Goal: Use online tool/utility: Utilize a website feature to perform a specific function

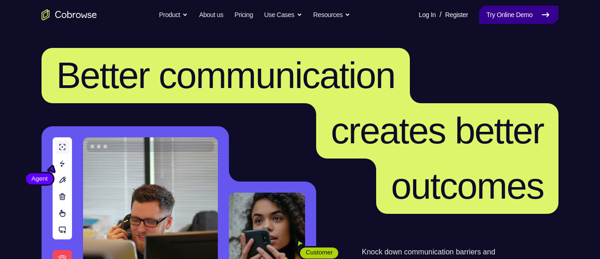
click at [524, 11] on link "Try Online Demo" at bounding box center [518, 15] width 79 height 18
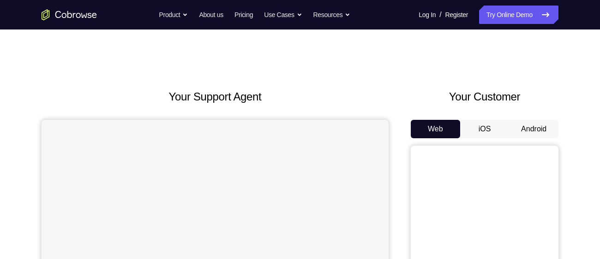
scroll to position [80, 0]
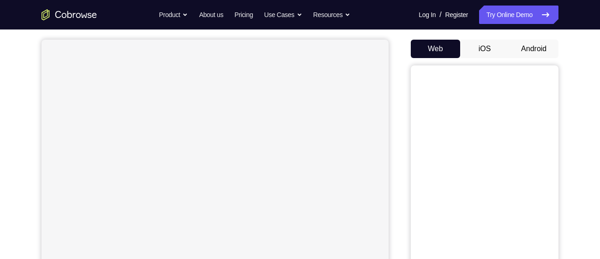
click at [538, 47] on button "Android" at bounding box center [533, 49] width 49 height 18
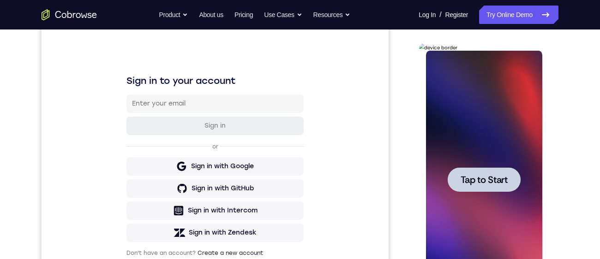
scroll to position [0, 0]
click at [487, 175] on span "Tap to Start" at bounding box center [483, 179] width 47 height 9
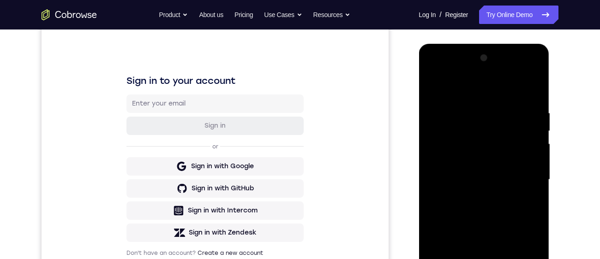
scroll to position [210, 0]
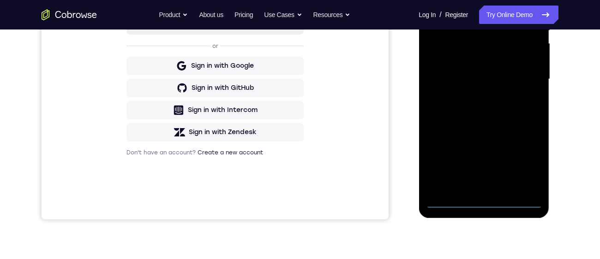
click at [482, 204] on div at bounding box center [484, 79] width 116 height 259
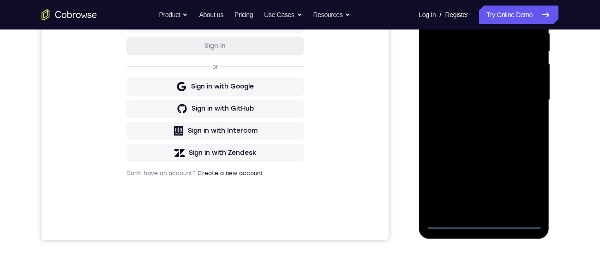
click at [525, 183] on div at bounding box center [484, 100] width 116 height 259
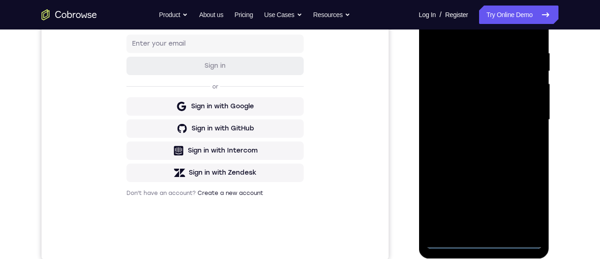
scroll to position [136, 0]
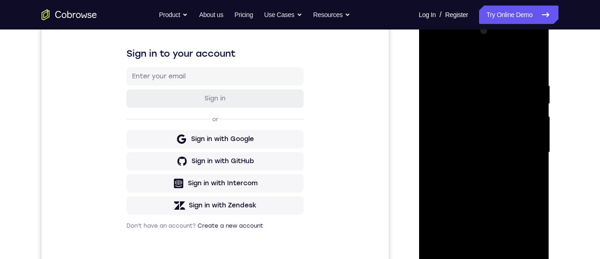
click at [468, 68] on div at bounding box center [484, 153] width 116 height 259
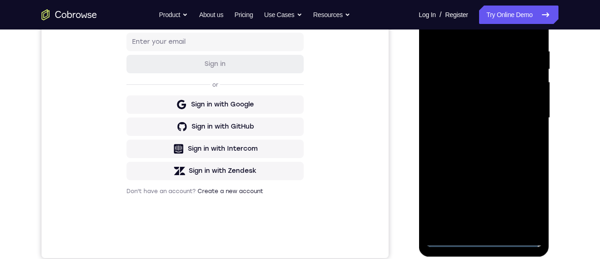
click at [521, 117] on div at bounding box center [484, 118] width 116 height 259
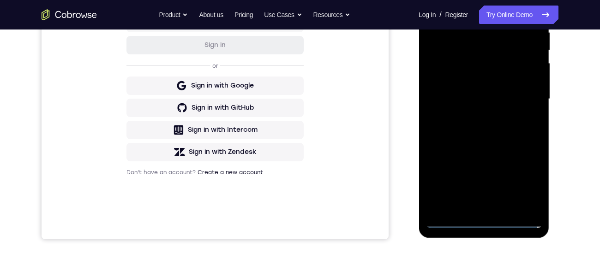
scroll to position [178, 0]
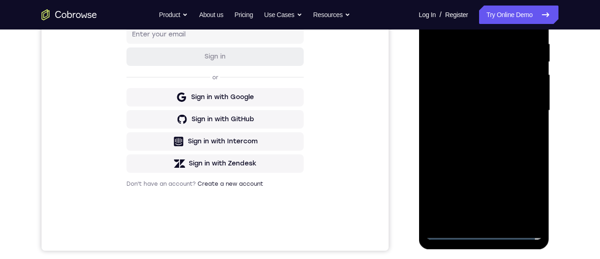
click at [469, 227] on div at bounding box center [484, 111] width 116 height 259
click at [470, 223] on div at bounding box center [484, 111] width 116 height 259
click at [472, 223] on div at bounding box center [484, 111] width 116 height 259
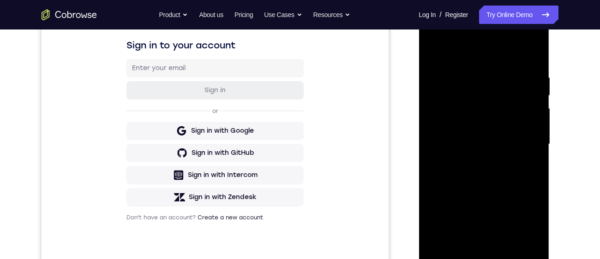
scroll to position [137, 0]
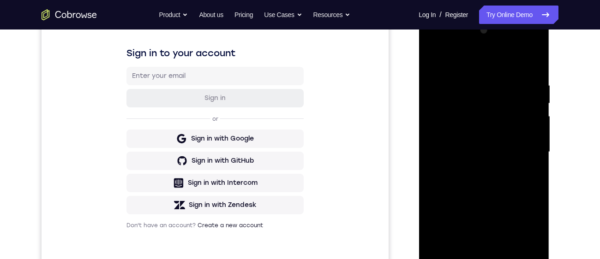
click at [431, 60] on div at bounding box center [484, 152] width 116 height 259
click at [466, 145] on div at bounding box center [484, 152] width 116 height 259
click at [446, 140] on div at bounding box center [484, 152] width 116 height 259
click at [452, 139] on div at bounding box center [484, 152] width 116 height 259
click at [461, 115] on div at bounding box center [484, 152] width 116 height 259
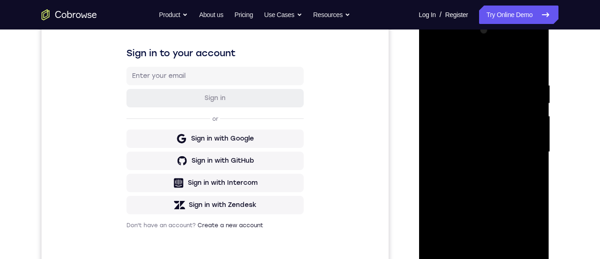
click at [451, 143] on div at bounding box center [484, 152] width 116 height 259
click at [444, 138] on div at bounding box center [484, 152] width 116 height 259
click at [446, 138] on div at bounding box center [484, 152] width 116 height 259
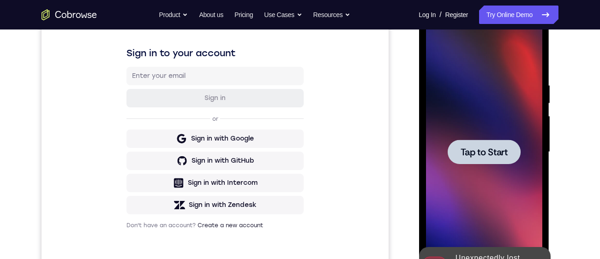
click at [576, 106] on div "Your Support Agent Your Customer Web iOS Android Next Steps We’d be happy to gi…" at bounding box center [300, 197] width 591 height 609
click at [483, 149] on span "Tap to Start" at bounding box center [483, 152] width 47 height 9
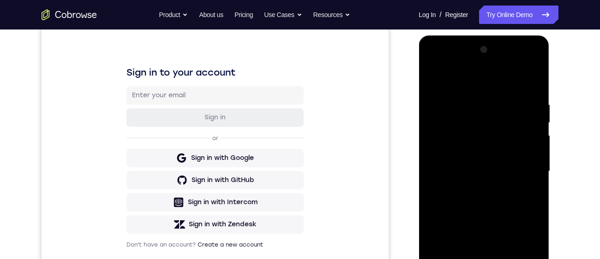
scroll to position [285, 0]
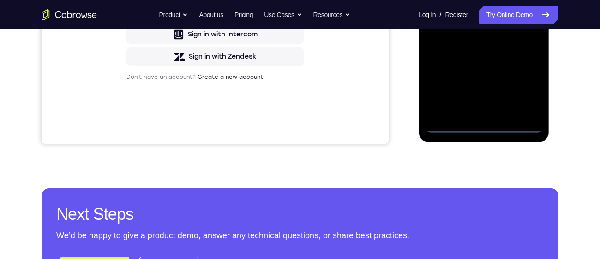
click at [484, 123] on div at bounding box center [484, 3] width 116 height 259
click at [482, 129] on div at bounding box center [484, 3] width 116 height 259
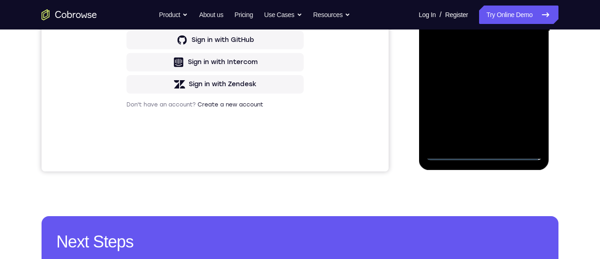
click at [527, 115] on div at bounding box center [484, 31] width 116 height 259
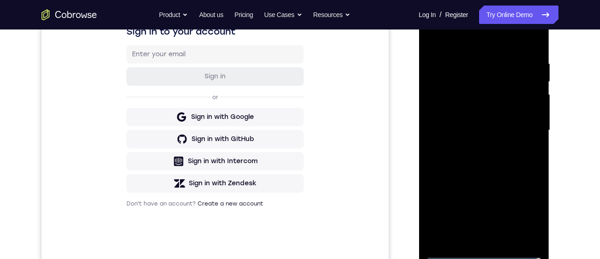
click at [498, 40] on div at bounding box center [484, 130] width 116 height 259
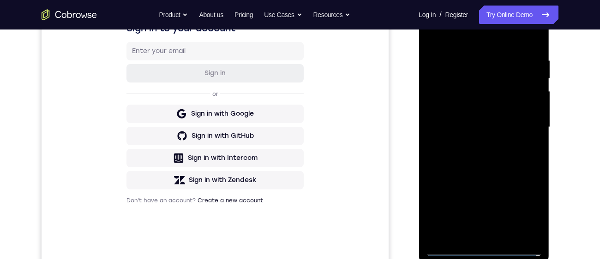
click at [519, 126] on div at bounding box center [484, 127] width 116 height 259
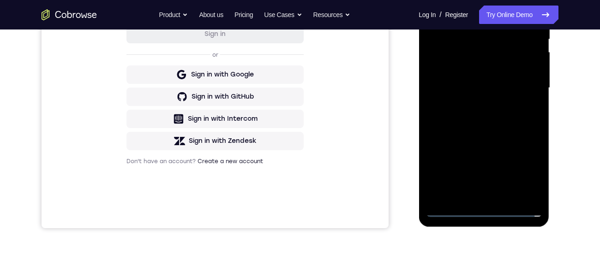
click at [470, 105] on div at bounding box center [484, 88] width 116 height 259
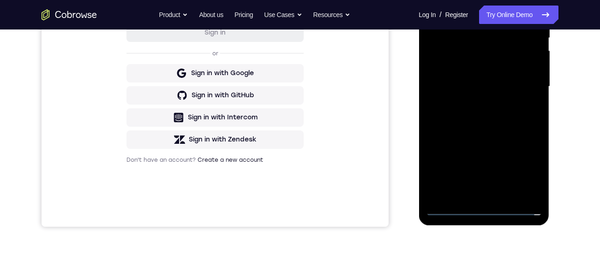
scroll to position [172, 0]
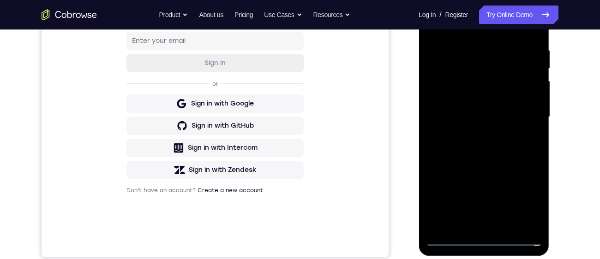
click at [490, 110] on div at bounding box center [484, 117] width 116 height 259
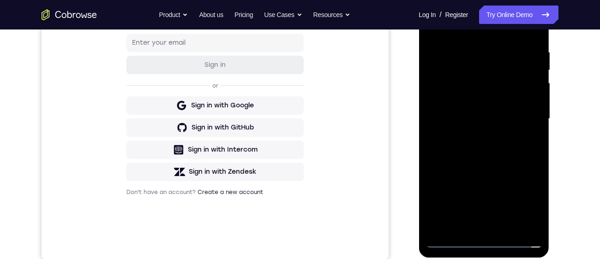
click at [446, 104] on div at bounding box center [484, 119] width 116 height 259
click at [482, 118] on div at bounding box center [484, 119] width 116 height 259
click at [484, 151] on div at bounding box center [484, 119] width 116 height 259
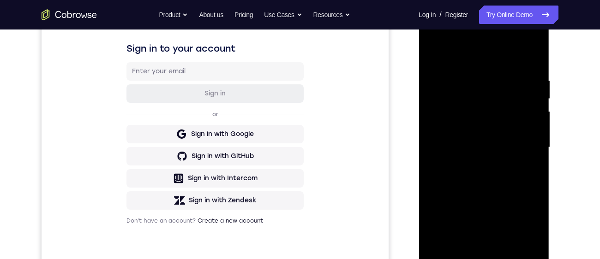
click at [482, 178] on div at bounding box center [484, 147] width 116 height 259
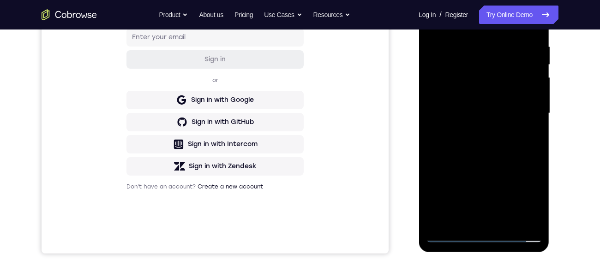
scroll to position [162, 0]
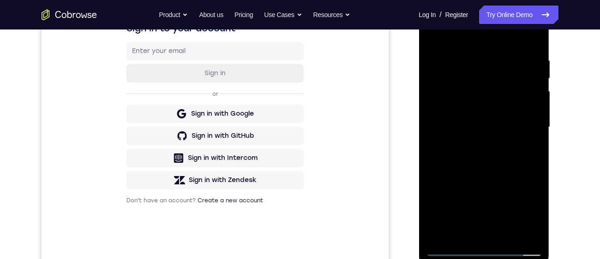
click at [483, 168] on div at bounding box center [484, 127] width 116 height 259
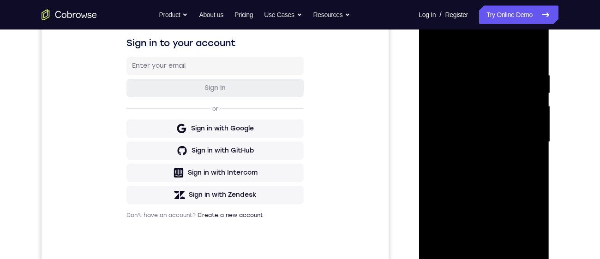
scroll to position [143, 0]
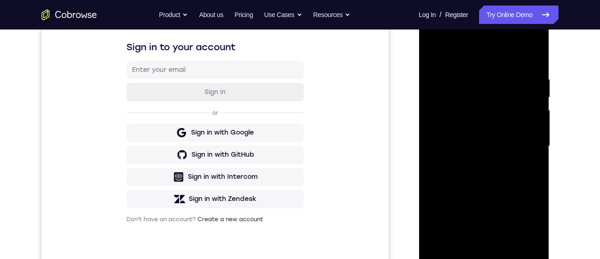
click at [537, 54] on div at bounding box center [484, 146] width 116 height 259
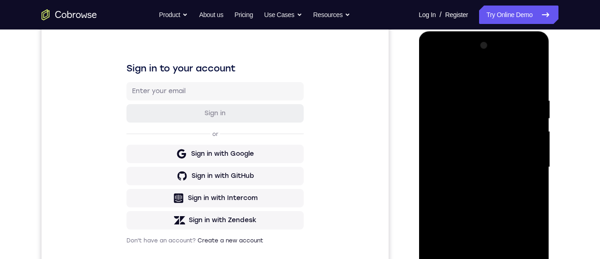
click at [436, 73] on div at bounding box center [484, 167] width 116 height 259
click at [472, 97] on div at bounding box center [484, 167] width 116 height 259
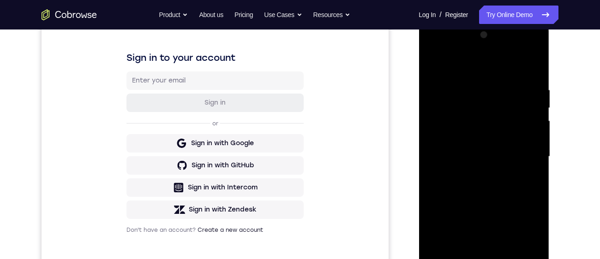
click at [523, 145] on div at bounding box center [484, 157] width 116 height 259
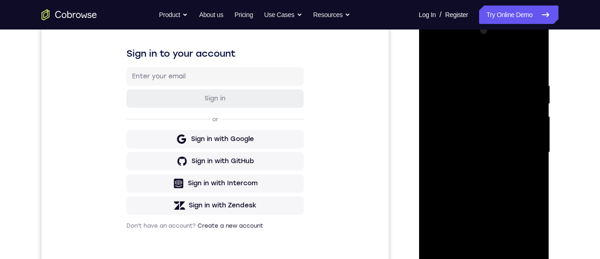
click at [530, 66] on div at bounding box center [484, 153] width 116 height 259
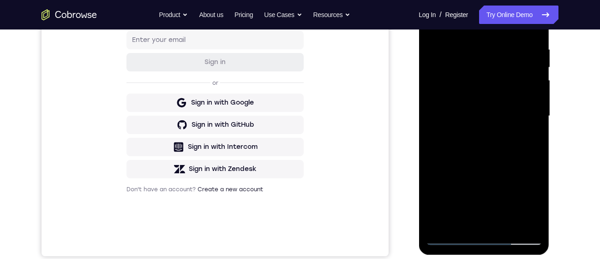
click at [482, 228] on div at bounding box center [484, 116] width 116 height 259
